Goal: Check status: Check status

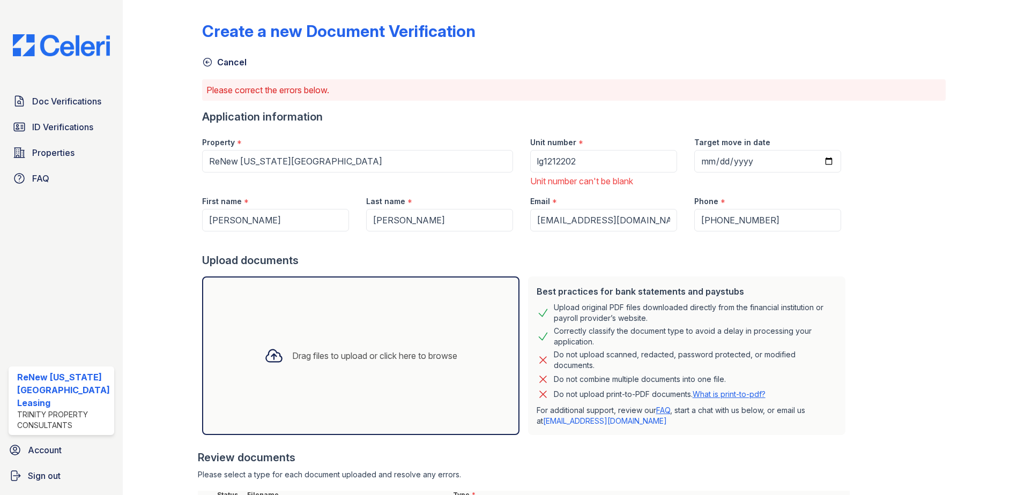
select select "paystub"
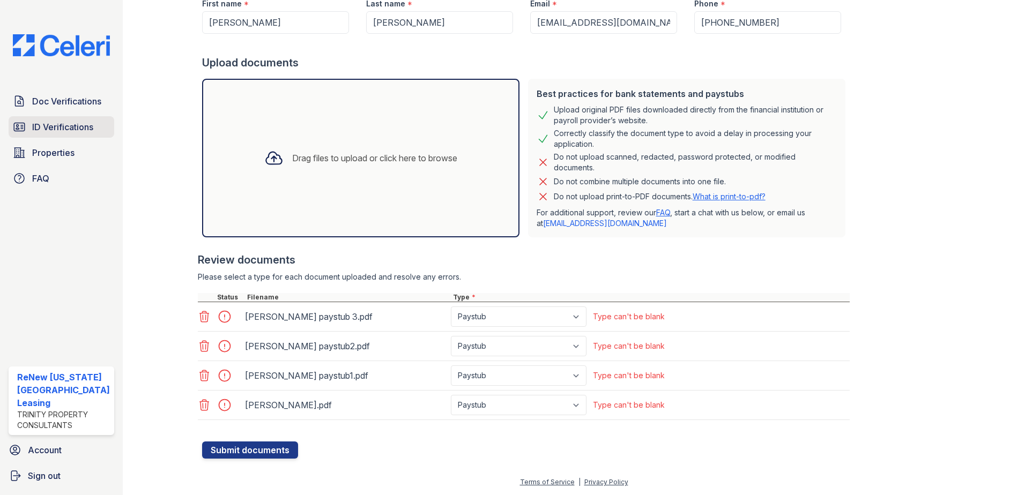
click at [60, 127] on span "ID Verifications" at bounding box center [62, 127] width 61 height 13
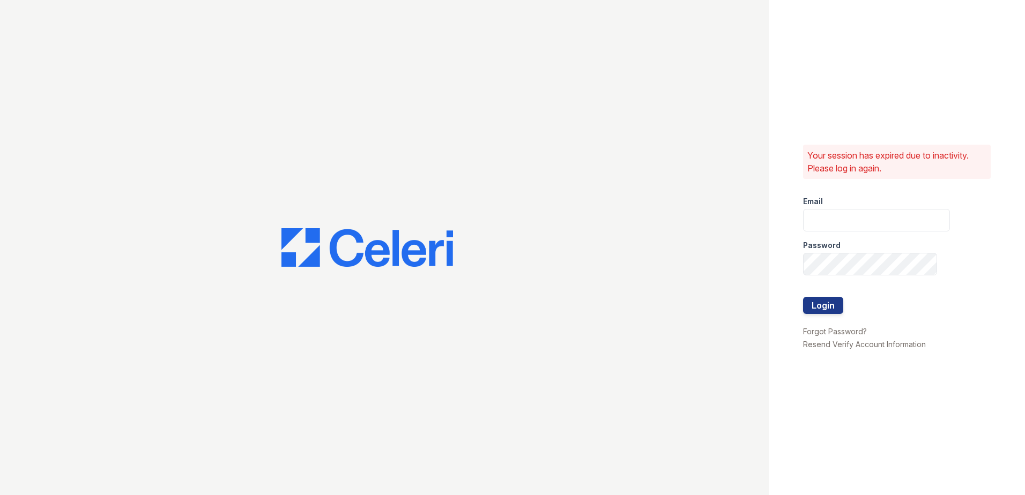
type input "renewvirginiabeach@trinity-pm.com"
click at [814, 303] on button "Login" at bounding box center [823, 305] width 40 height 17
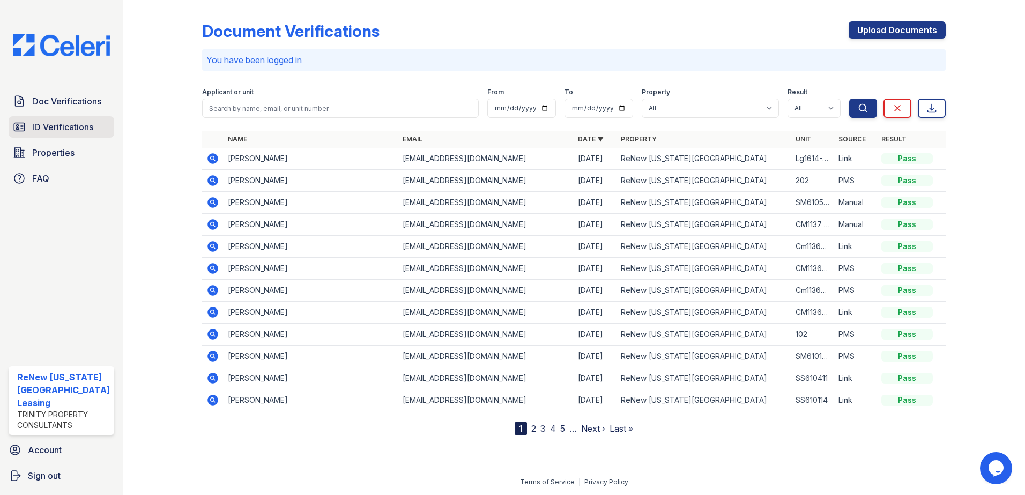
click at [62, 123] on span "ID Verifications" at bounding box center [62, 127] width 61 height 13
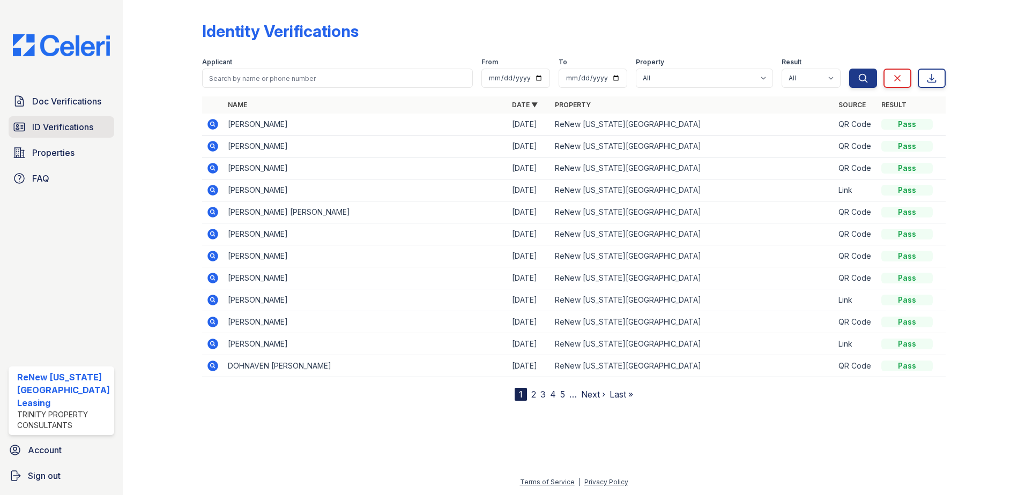
click at [48, 124] on span "ID Verifications" at bounding box center [62, 127] width 61 height 13
click at [29, 128] on link "ID Verifications" at bounding box center [62, 126] width 106 height 21
click at [88, 124] on span "ID Verifications" at bounding box center [62, 127] width 61 height 13
click at [42, 123] on span "ID Verifications" at bounding box center [62, 127] width 61 height 13
click at [59, 122] on span "ID Verifications" at bounding box center [62, 127] width 61 height 13
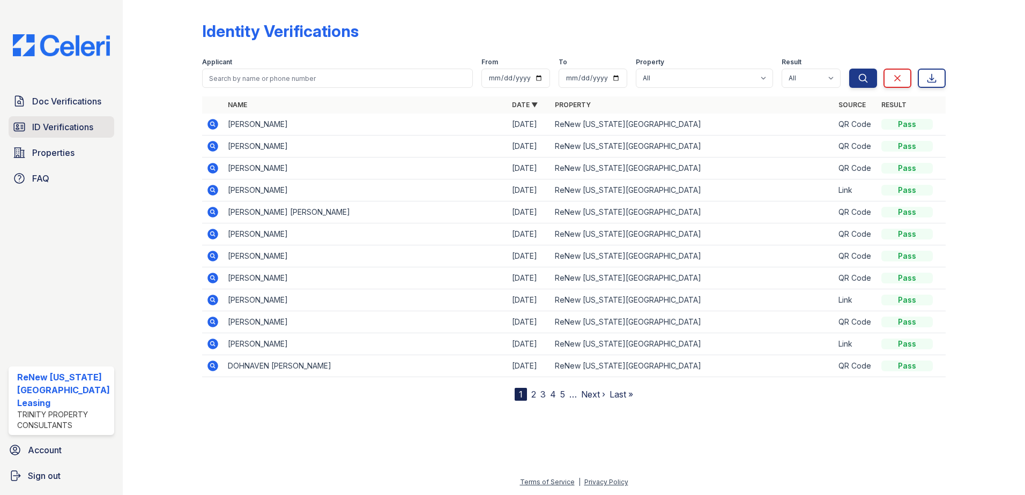
click at [46, 124] on span "ID Verifications" at bounding box center [62, 127] width 61 height 13
click at [65, 123] on span "ID Verifications" at bounding box center [62, 127] width 61 height 13
click at [69, 127] on span "ID Verifications" at bounding box center [62, 127] width 61 height 13
click at [41, 121] on span "ID Verifications" at bounding box center [62, 127] width 61 height 13
click at [78, 127] on span "ID Verifications" at bounding box center [62, 127] width 61 height 13
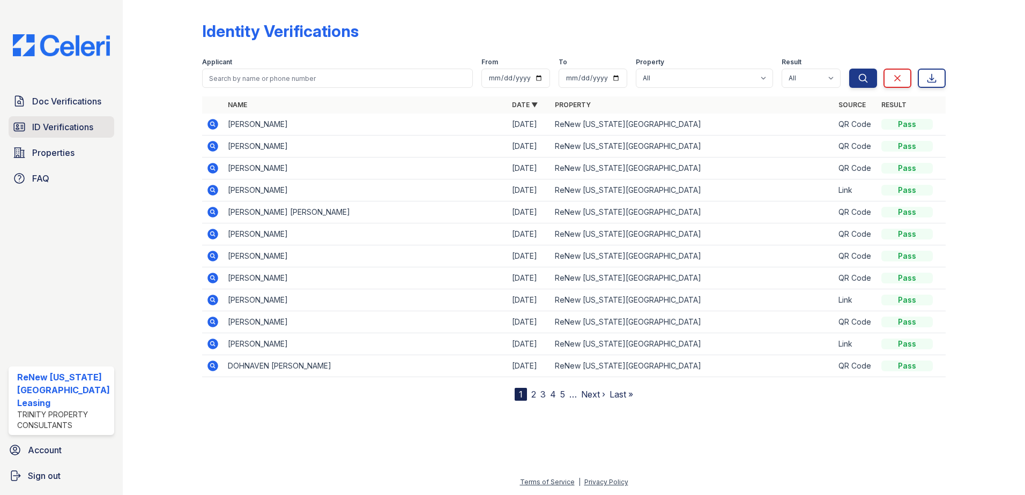
click at [75, 125] on span "ID Verifications" at bounding box center [62, 127] width 61 height 13
click at [66, 123] on span "ID Verifications" at bounding box center [62, 127] width 61 height 13
click at [60, 122] on span "ID Verifications" at bounding box center [62, 127] width 61 height 13
click at [49, 123] on span "ID Verifications" at bounding box center [62, 127] width 61 height 13
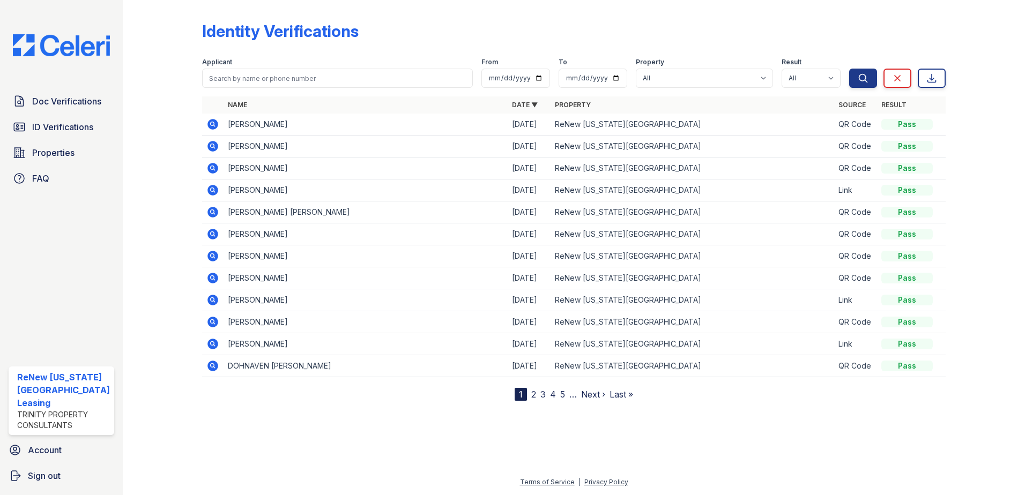
click at [49, 123] on span "ID Verifications" at bounding box center [62, 127] width 61 height 13
click at [48, 127] on span "ID Verifications" at bounding box center [62, 127] width 61 height 13
click at [65, 127] on span "ID Verifications" at bounding box center [62, 127] width 61 height 13
click at [213, 143] on icon at bounding box center [212, 146] width 11 height 11
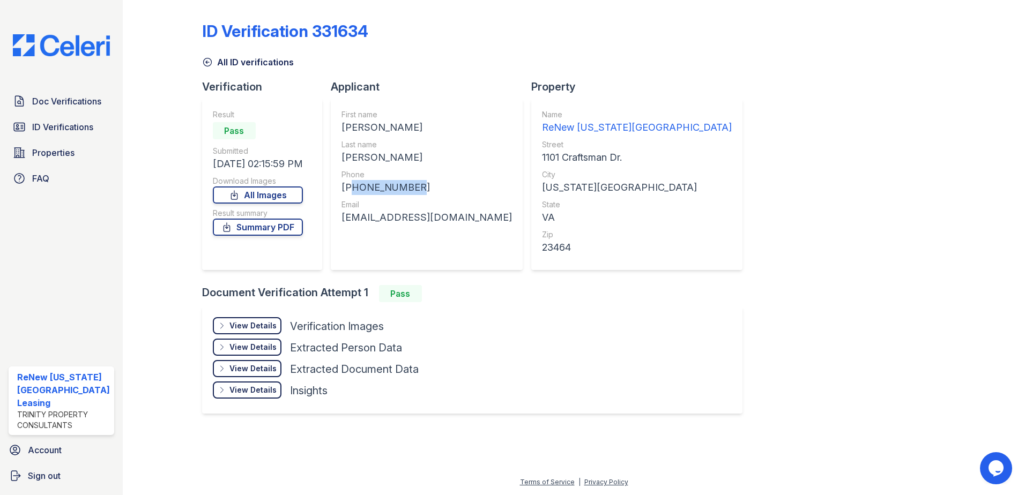
drag, startPoint x: 408, startPoint y: 187, endPoint x: 347, endPoint y: 188, distance: 60.6
click at [347, 188] on div "+18502817748" at bounding box center [427, 187] width 171 height 15
drag, startPoint x: 347, startPoint y: 188, endPoint x: 357, endPoint y: 183, distance: 10.8
copy div "18502817748"
drag, startPoint x: 470, startPoint y: 217, endPoint x: 341, endPoint y: 217, distance: 129.2
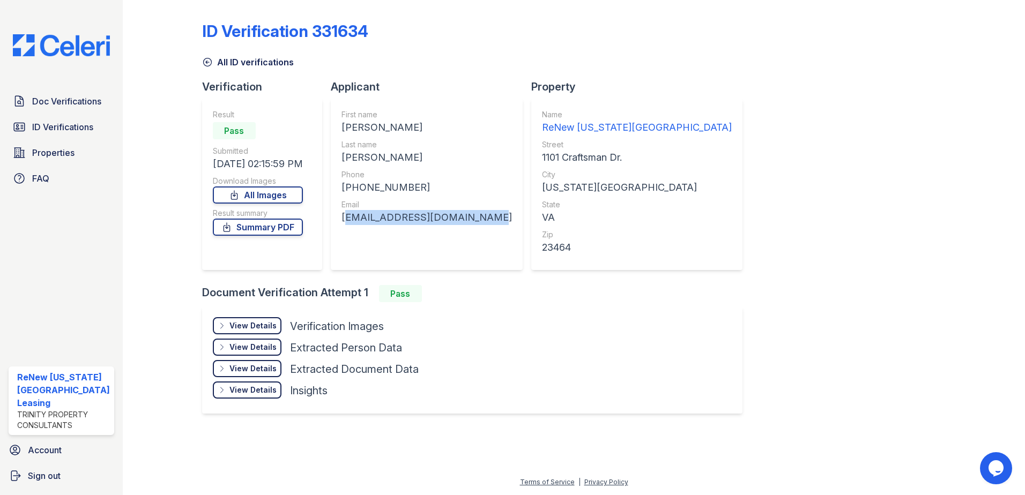
click at [341, 217] on div "First name JOSHUA Last name TREVIZO Phone +18502817748 Email josh.trevizo395@ic…" at bounding box center [427, 185] width 192 height 172
drag, startPoint x: 341, startPoint y: 217, endPoint x: 347, endPoint y: 214, distance: 7.0
copy div "josh.trevizo395@icloud.com"
click at [54, 100] on span "Doc Verifications" at bounding box center [66, 101] width 69 height 13
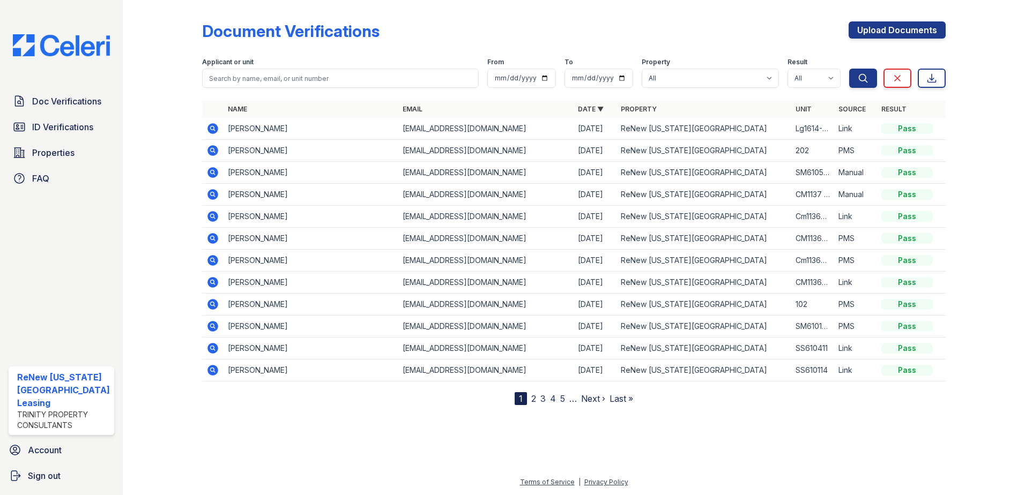
click at [211, 127] on icon at bounding box center [212, 128] width 3 height 3
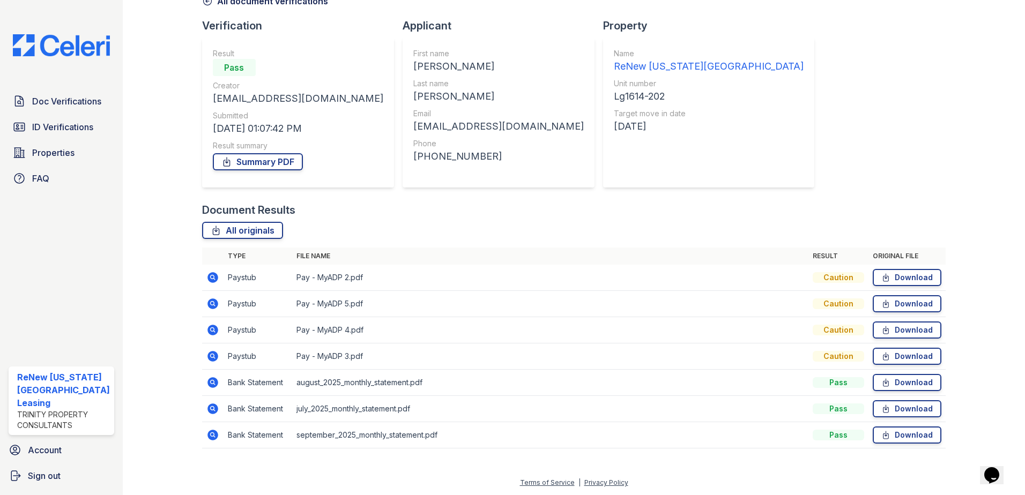
scroll to position [62, 0]
click at [211, 357] on icon at bounding box center [212, 355] width 3 height 3
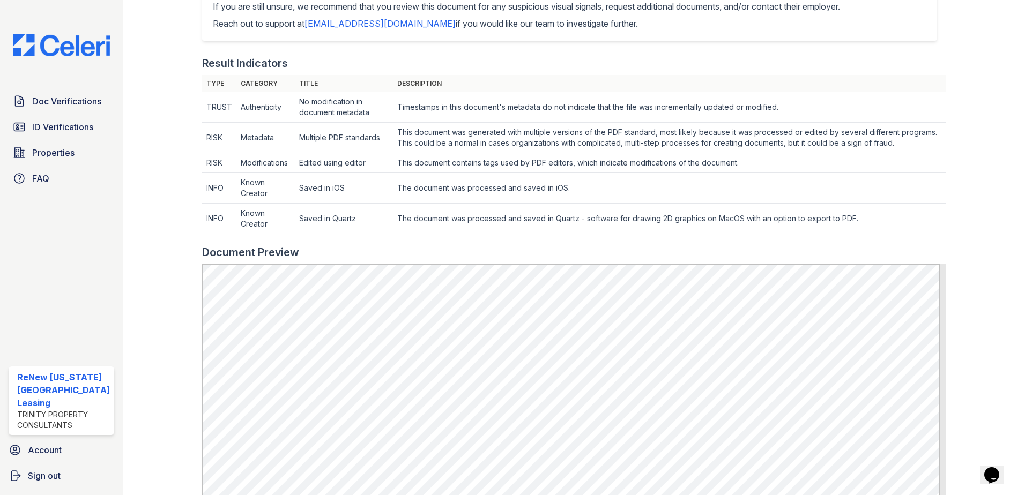
scroll to position [429, 0]
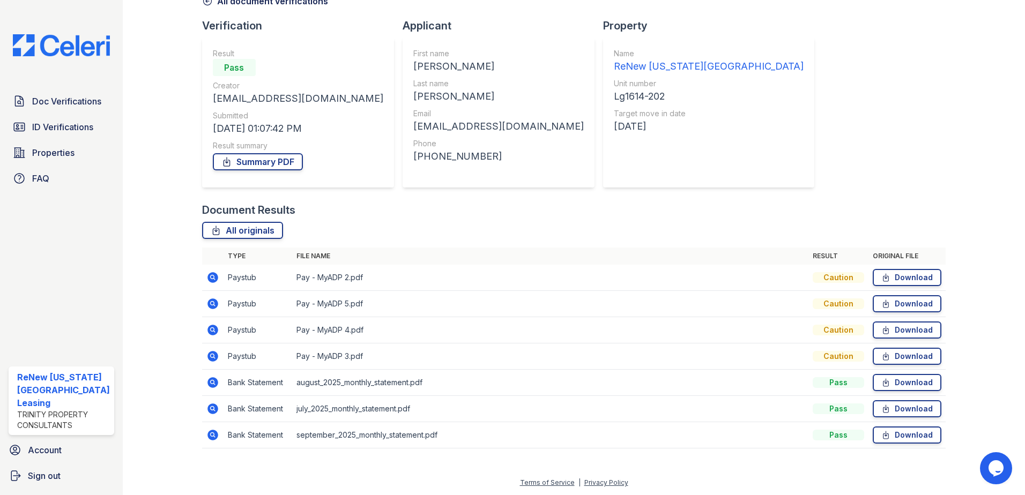
scroll to position [62, 0]
click at [213, 273] on icon at bounding box center [212, 277] width 11 height 11
